Goal: Task Accomplishment & Management: Manage account settings

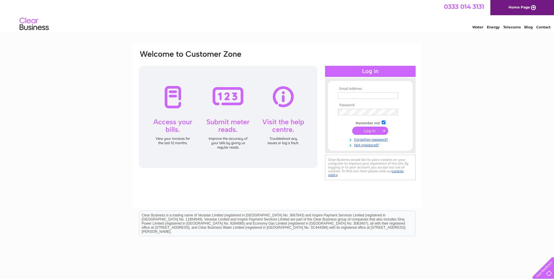
type input "[PERSON_NAME][EMAIL_ADDRESS][DOMAIN_NAME]"
click at [367, 129] on input "submit" at bounding box center [370, 130] width 36 height 8
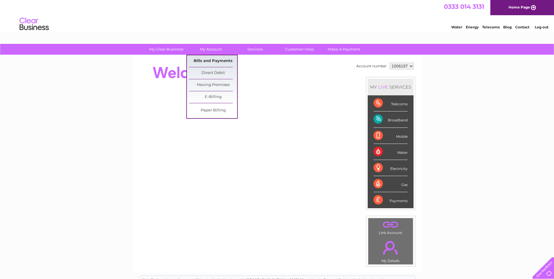
click at [203, 60] on link "Bills and Payments" at bounding box center [213, 61] width 48 height 12
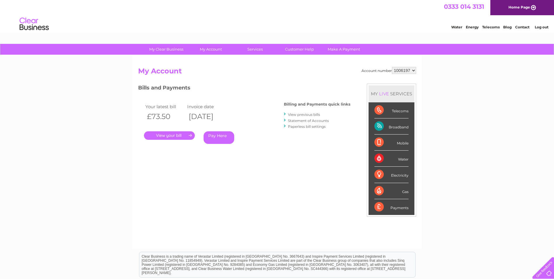
click at [181, 134] on link "." at bounding box center [169, 135] width 51 height 8
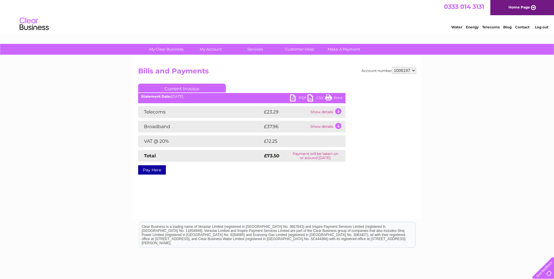
click at [301, 97] on link "PDF" at bounding box center [299, 98] width 18 height 8
